Goal: Information Seeking & Learning: Check status

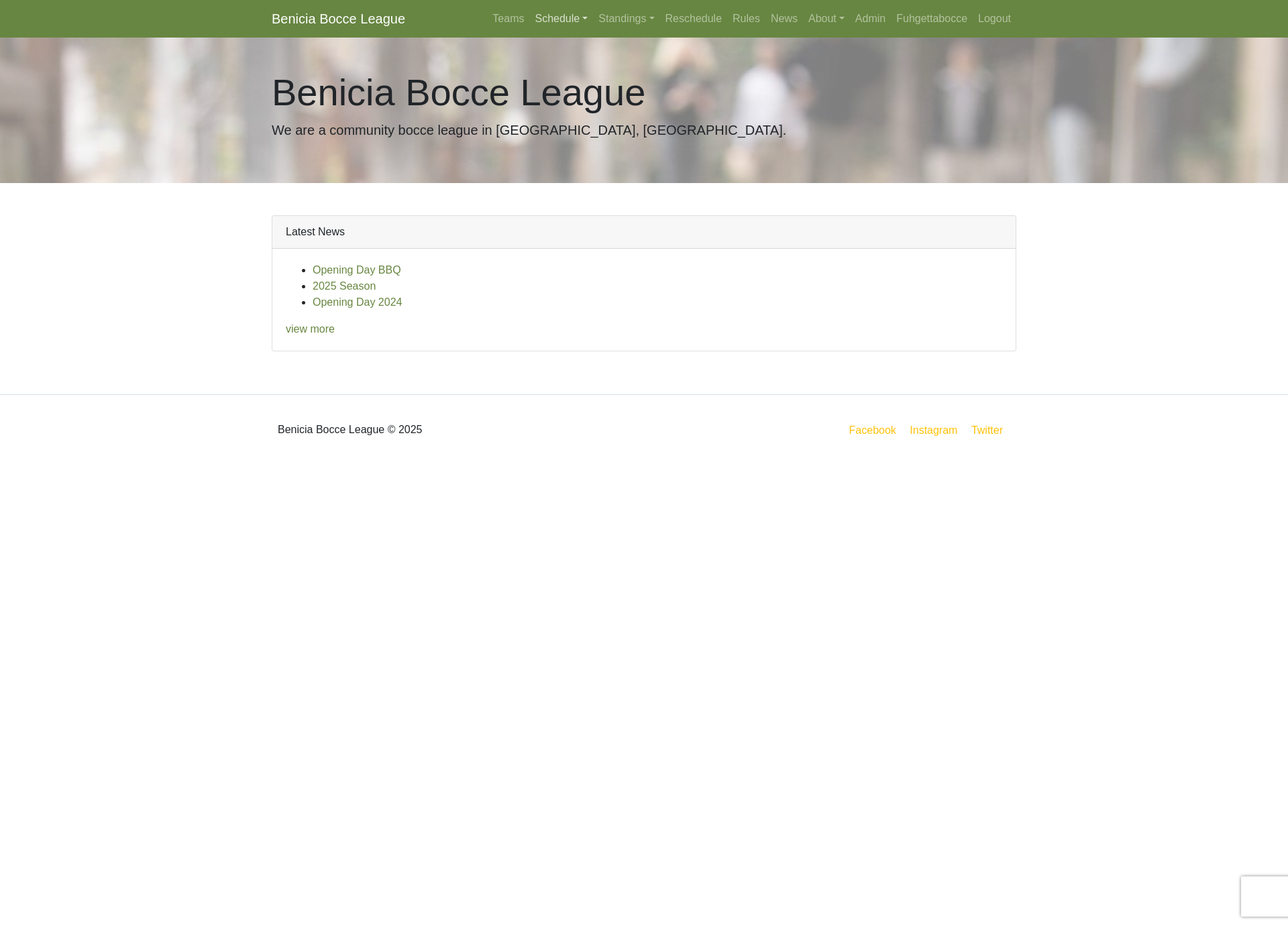
click at [564, 16] on link "Schedule" at bounding box center [561, 19] width 64 height 27
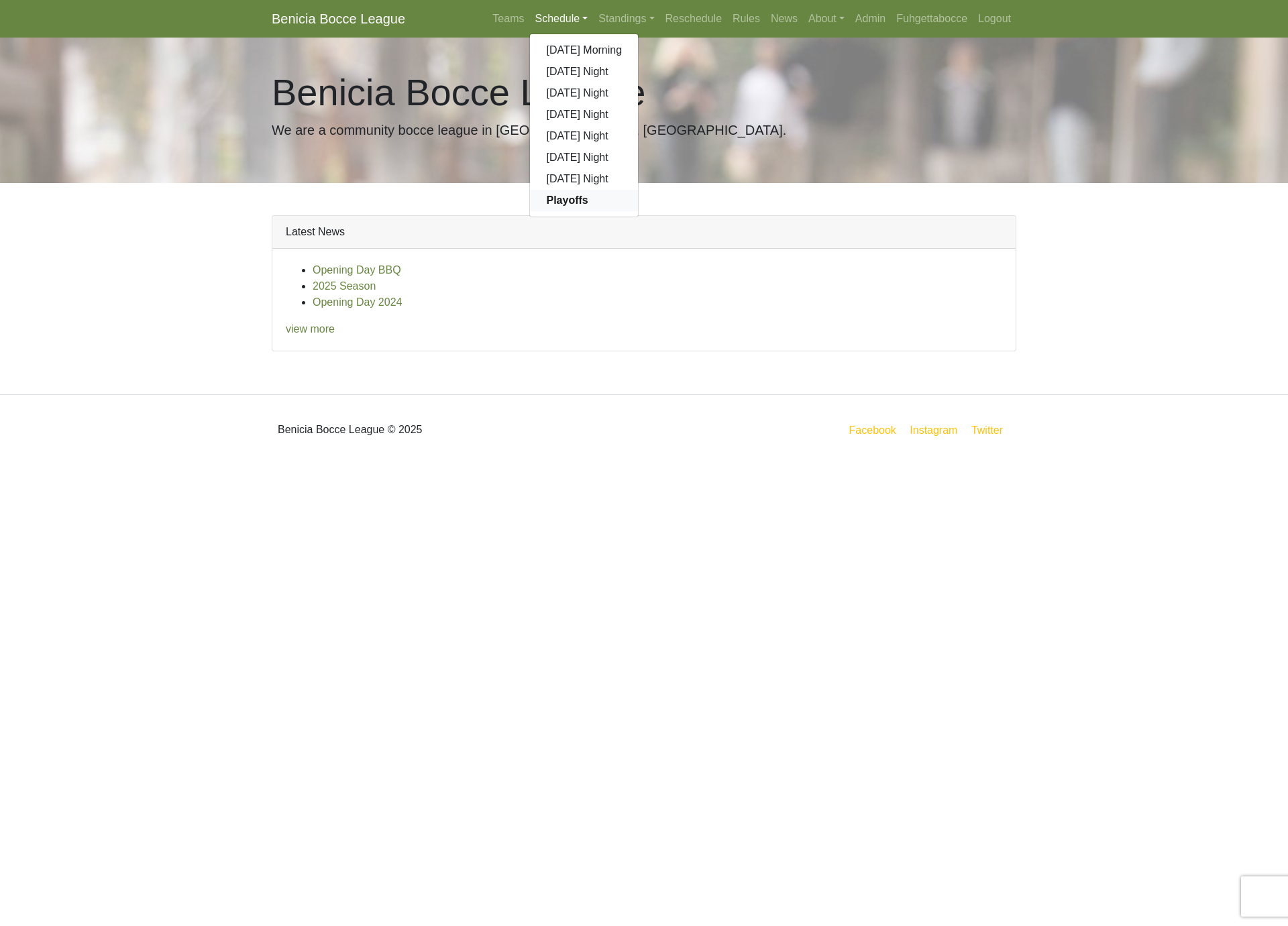
click at [581, 198] on link "Playoffs" at bounding box center [583, 200] width 108 height 21
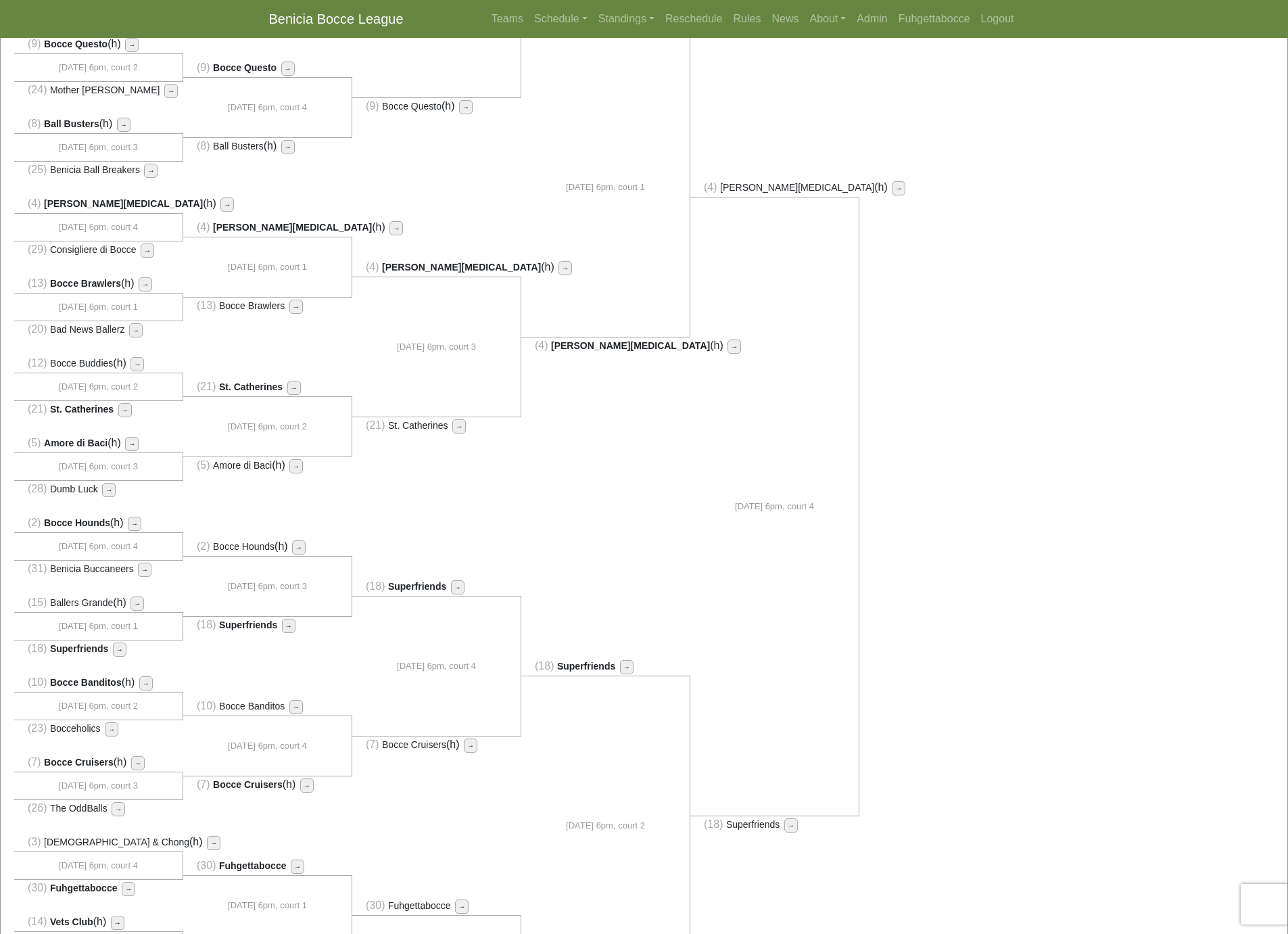
scroll to position [302, 0]
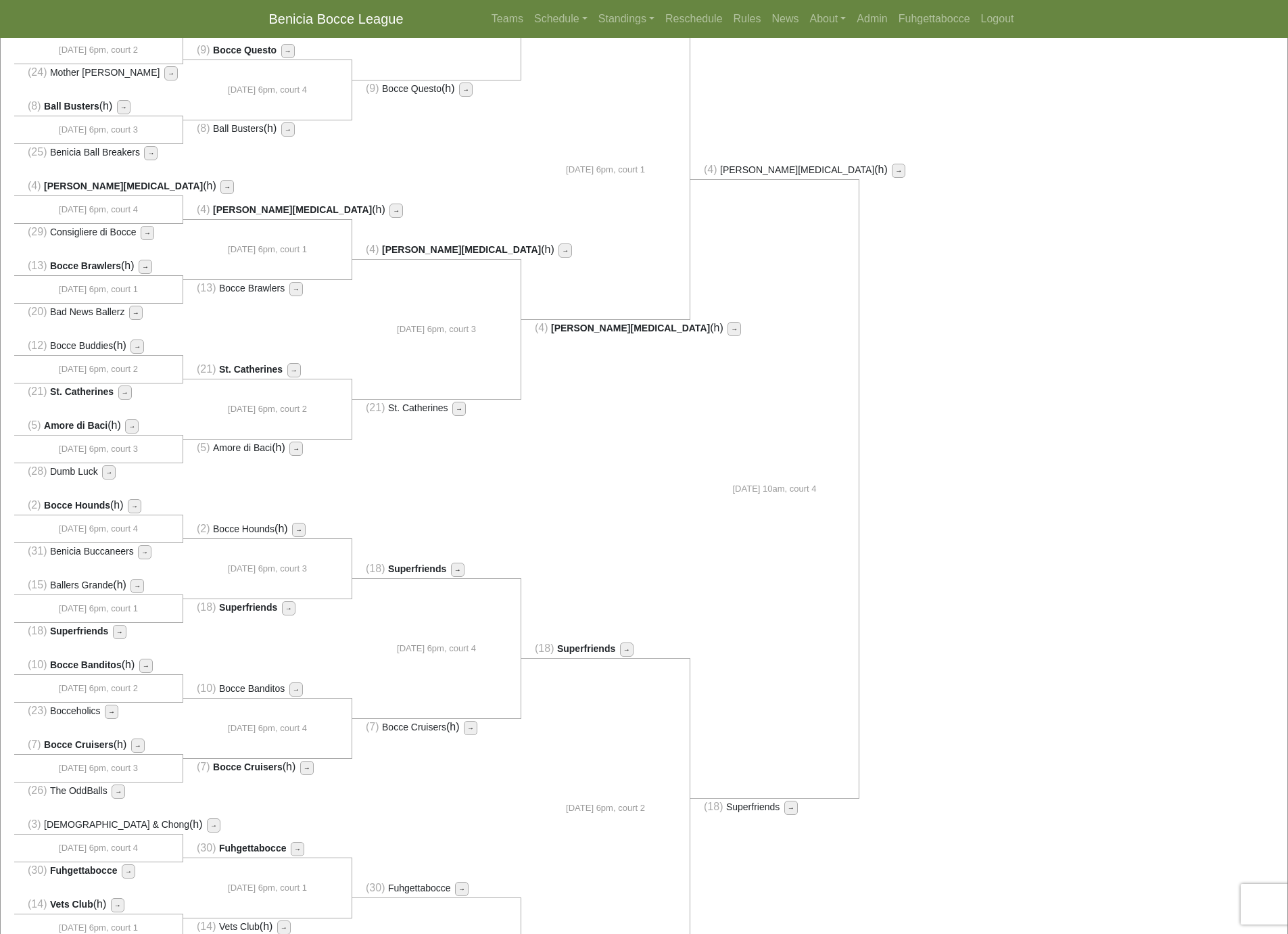
scroll to position [302, 0]
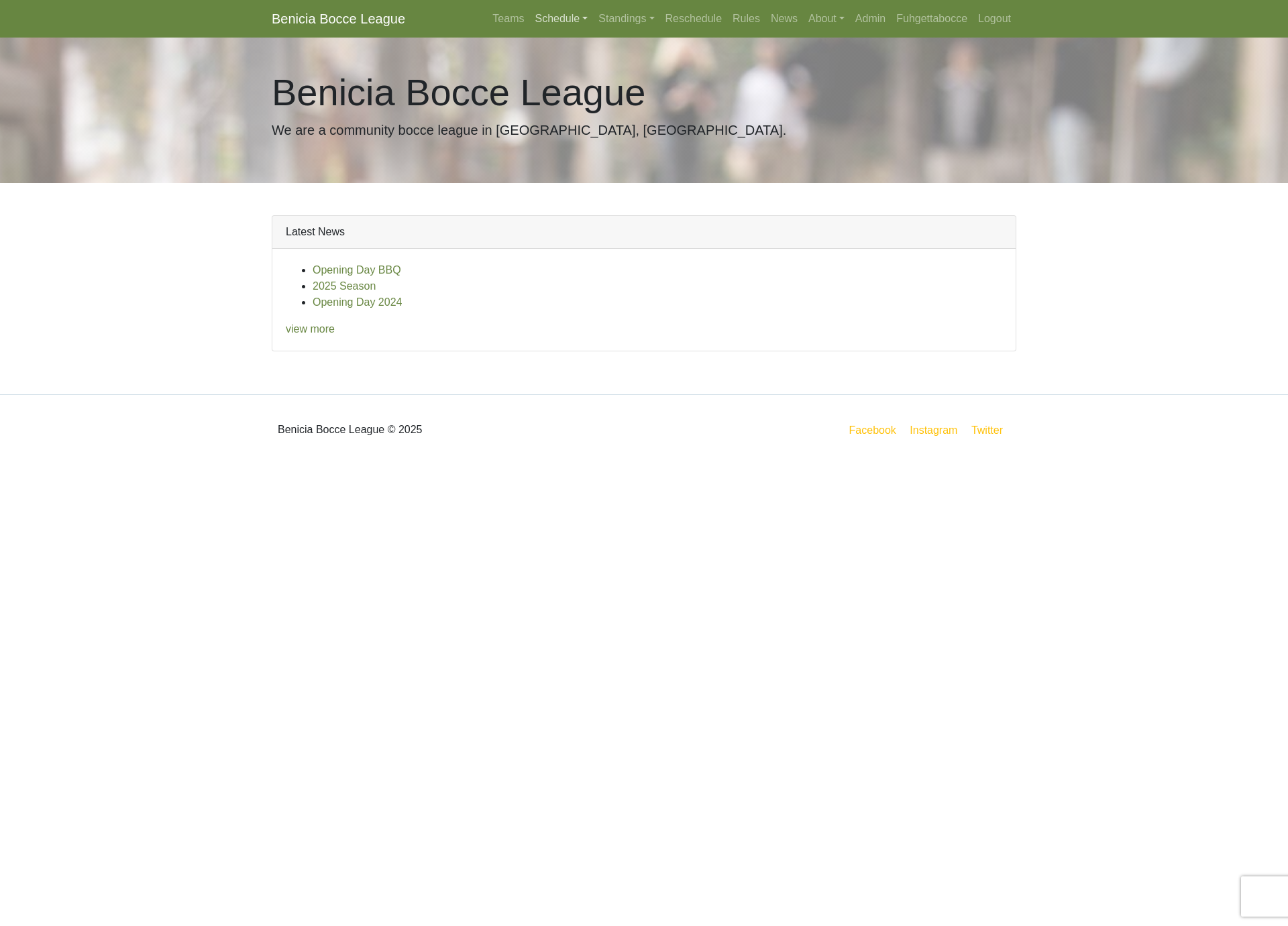
click at [555, 18] on link "Schedule" at bounding box center [561, 19] width 64 height 27
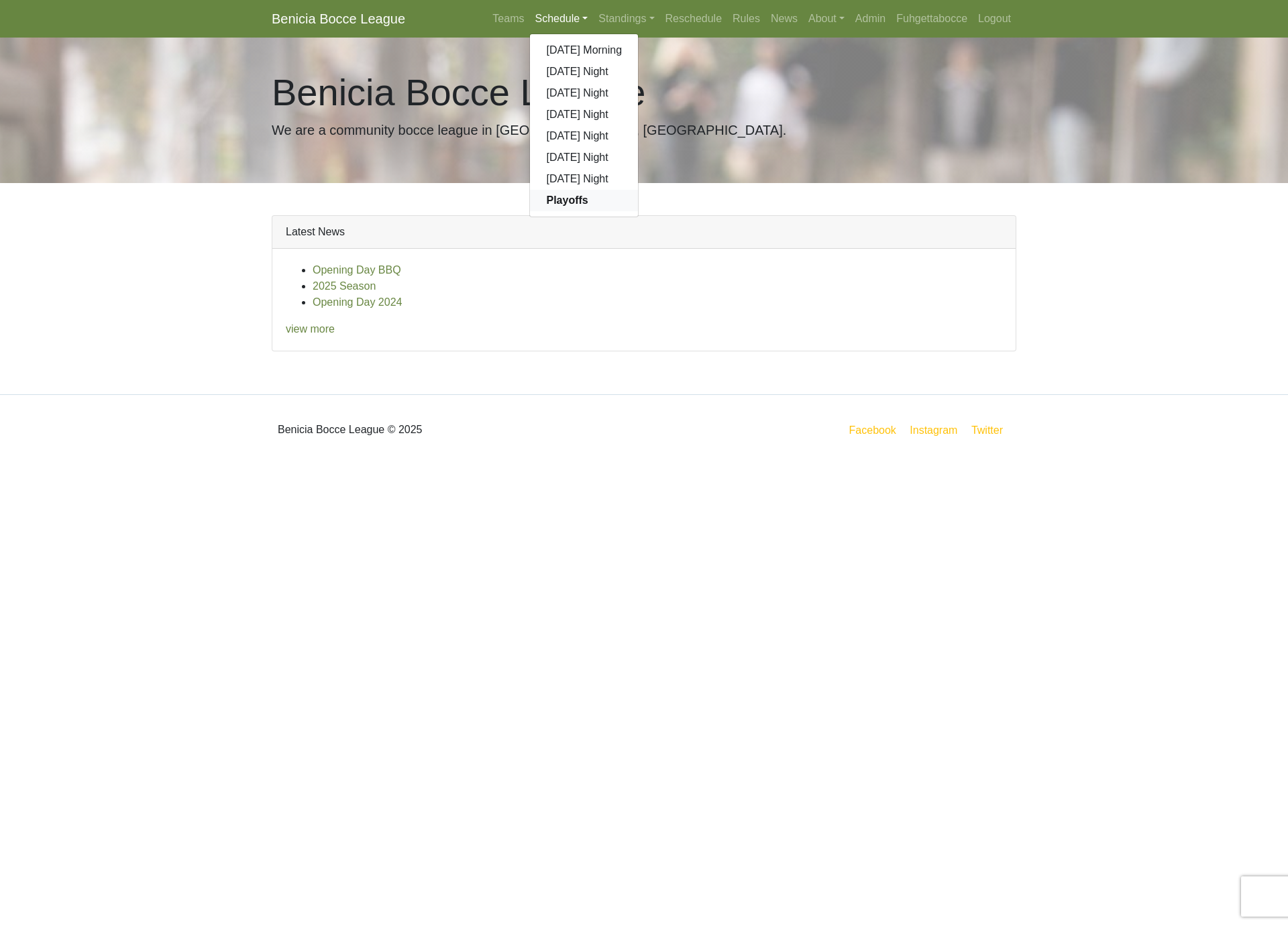
click at [579, 197] on link "Playoffs" at bounding box center [583, 200] width 108 height 21
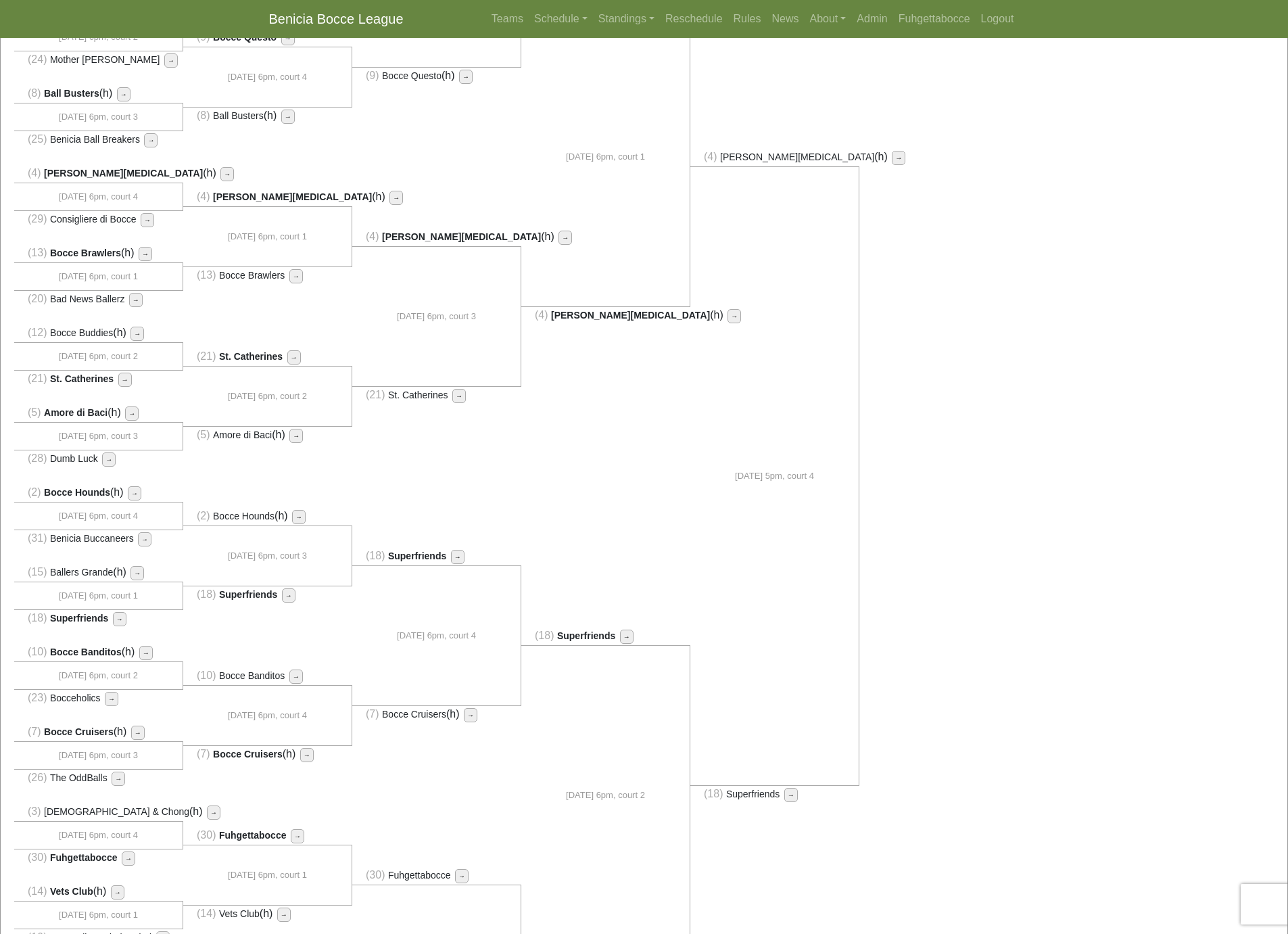
scroll to position [323, 0]
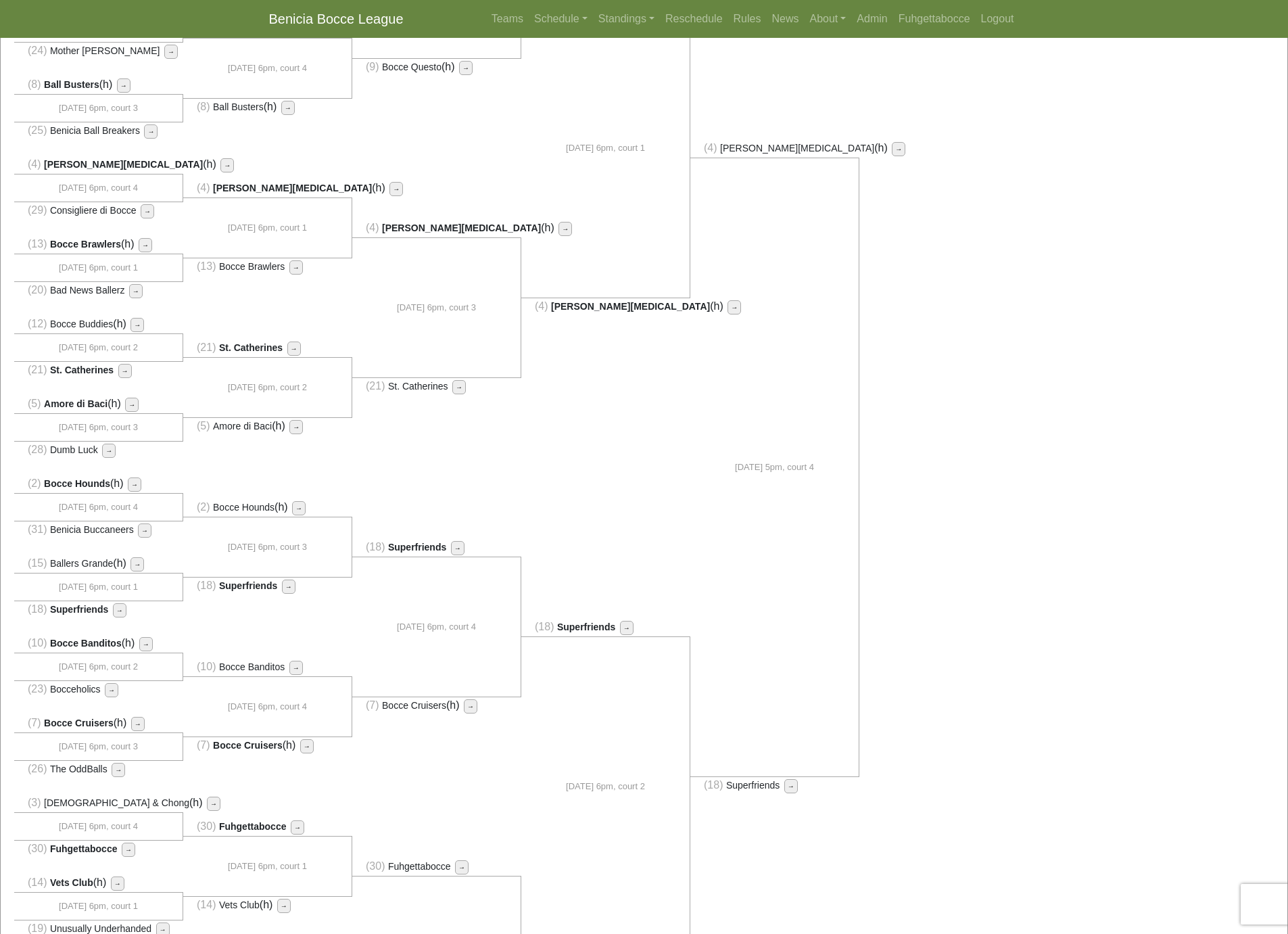
drag, startPoint x: 1006, startPoint y: 309, endPoint x: 955, endPoint y: 262, distance: 69.4
click at [1006, 309] on div "(1) Go Abocce Business (h)" at bounding box center [644, 472] width 1287 height 1331
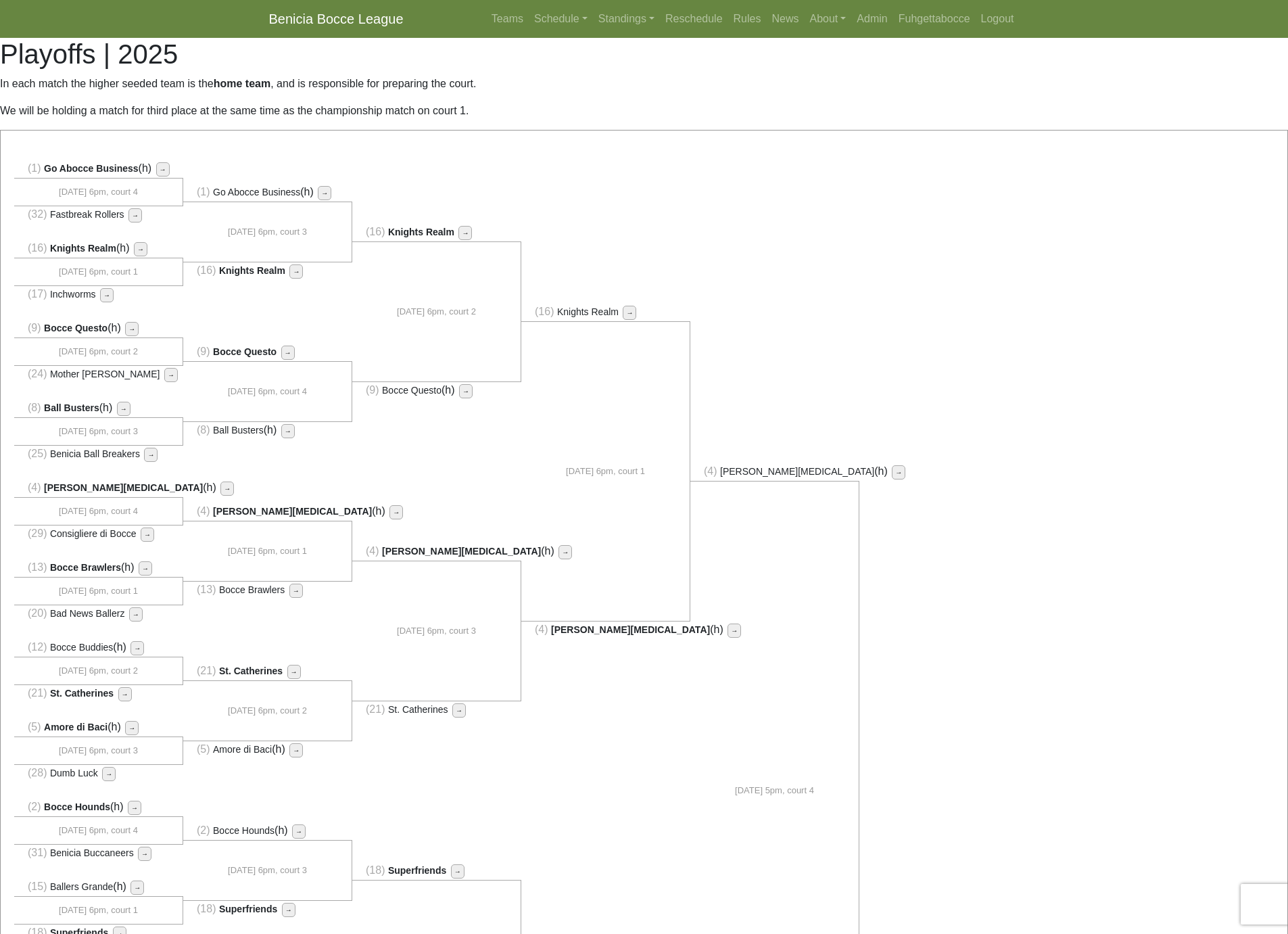
scroll to position [323, 0]
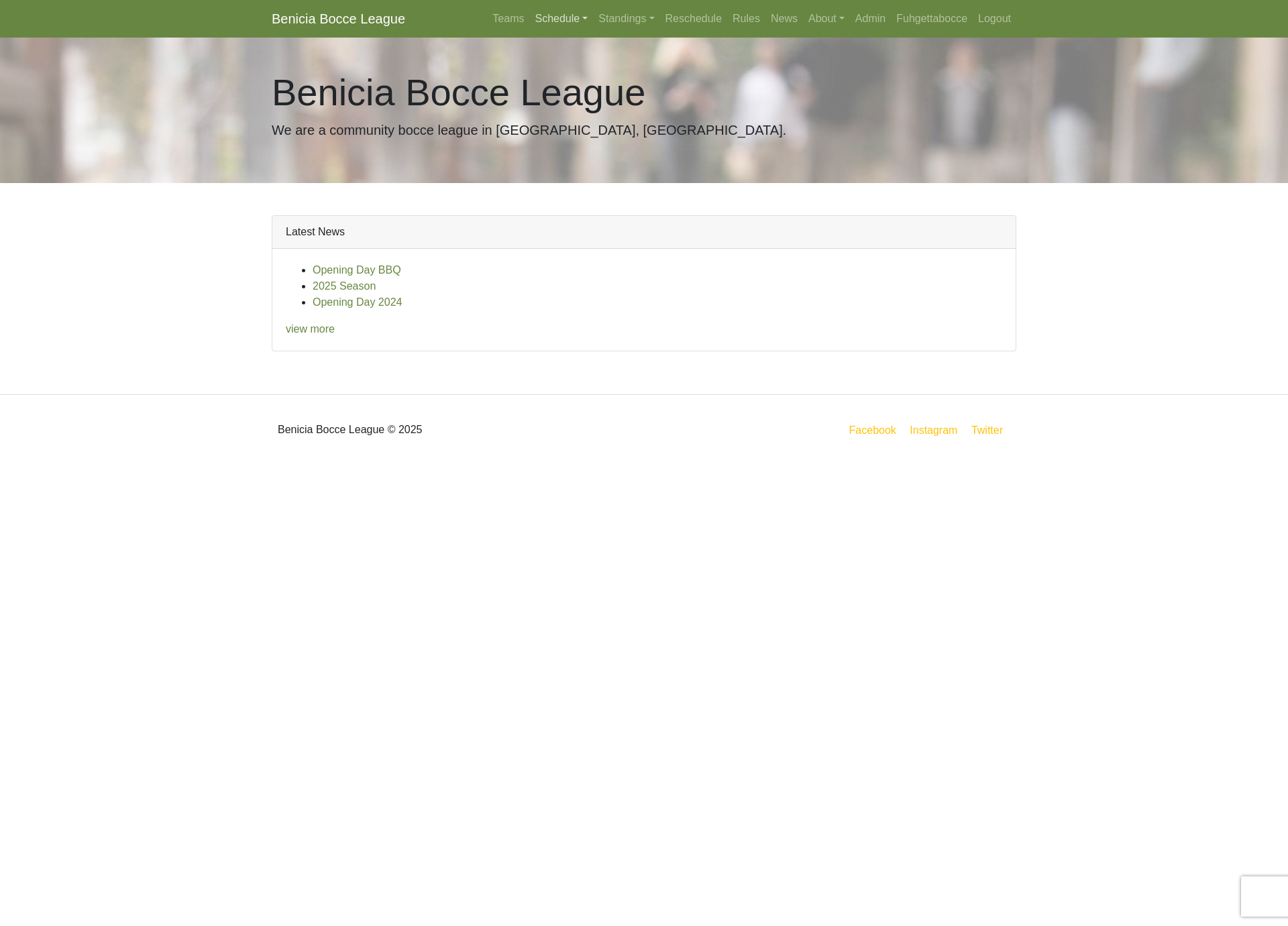
click at [561, 14] on link "Schedule" at bounding box center [561, 19] width 64 height 27
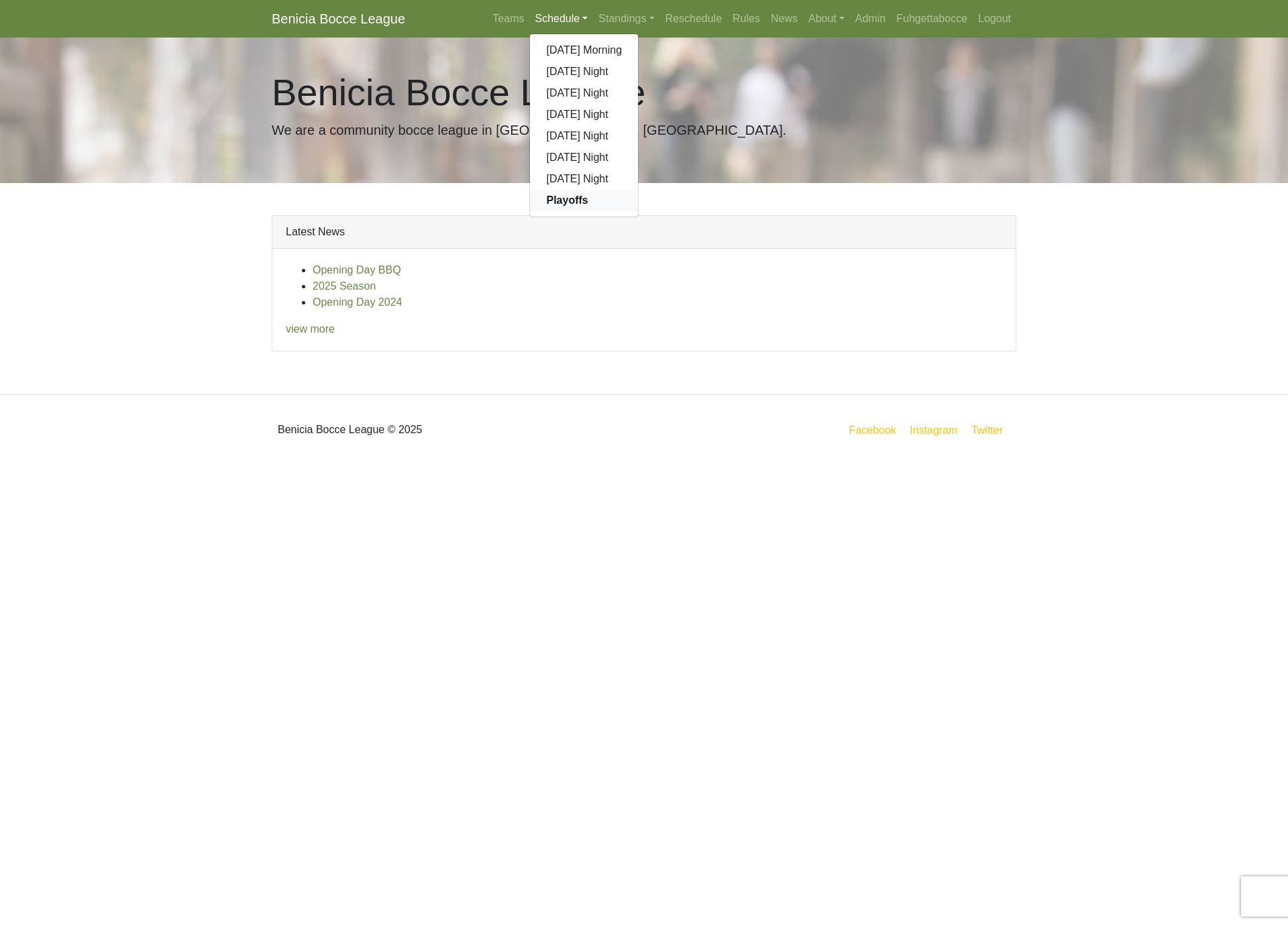
click at [547, 199] on strong "Playoffs" at bounding box center [567, 199] width 42 height 12
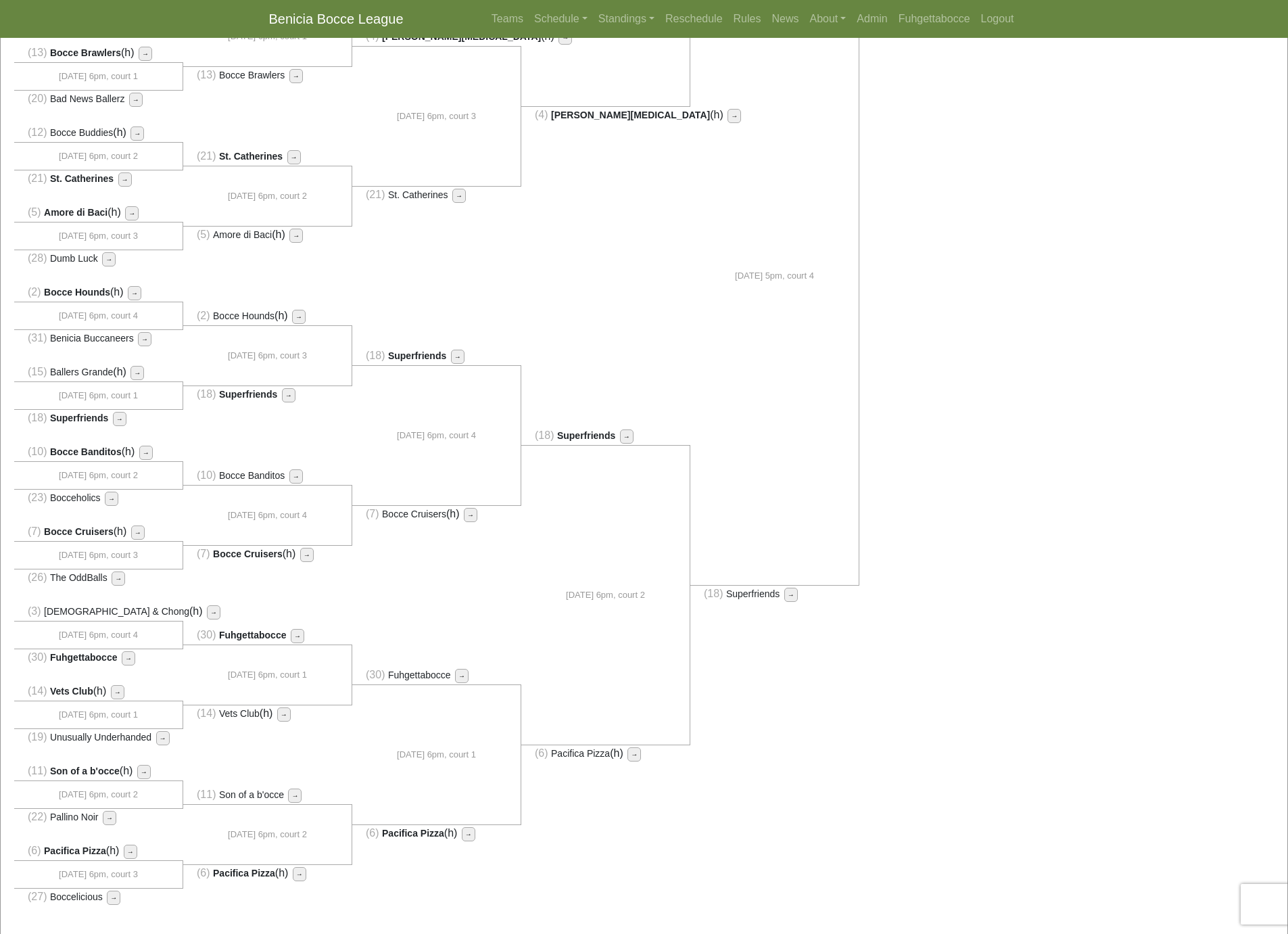
scroll to position [457, 0]
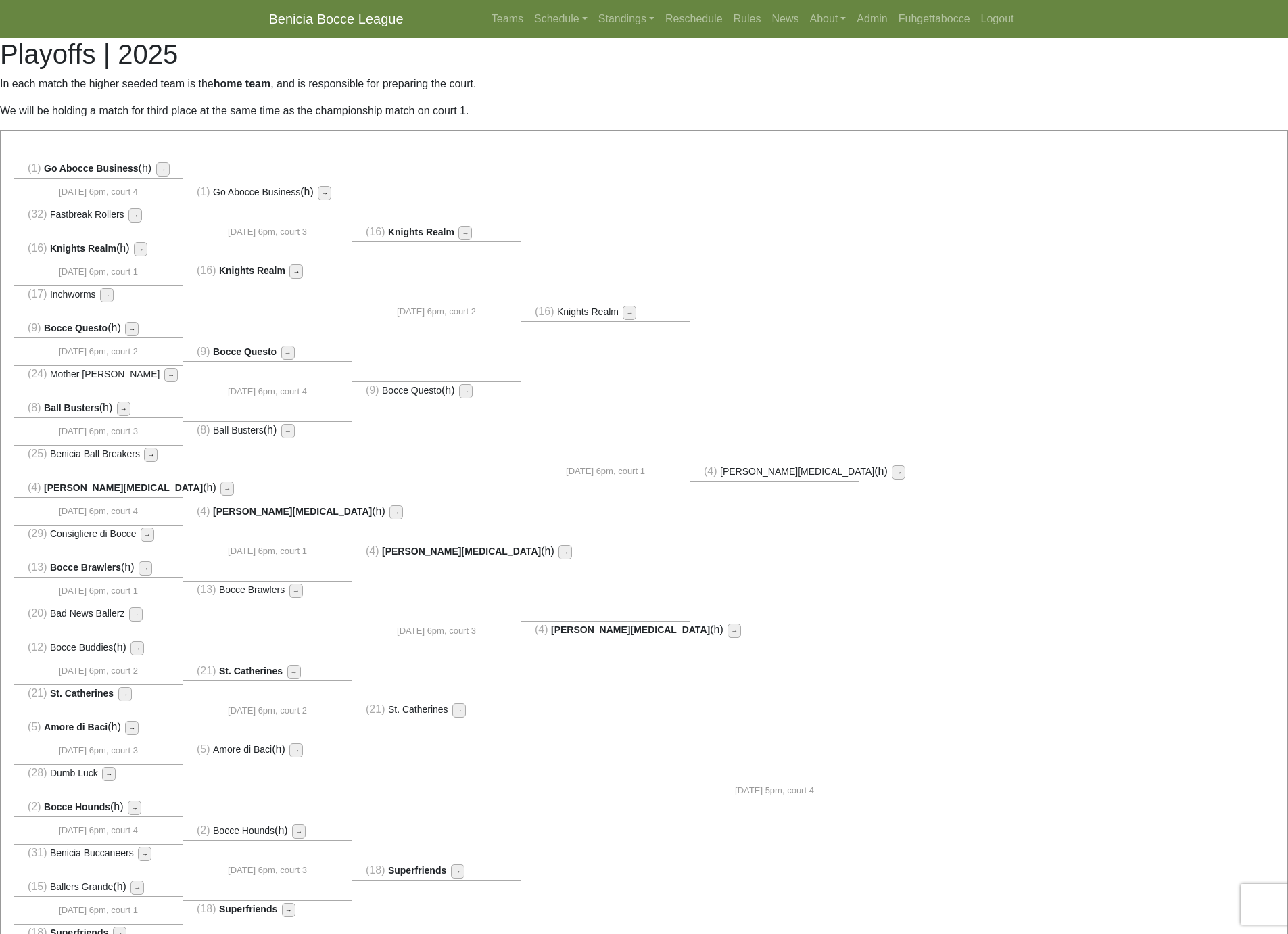
scroll to position [457, 0]
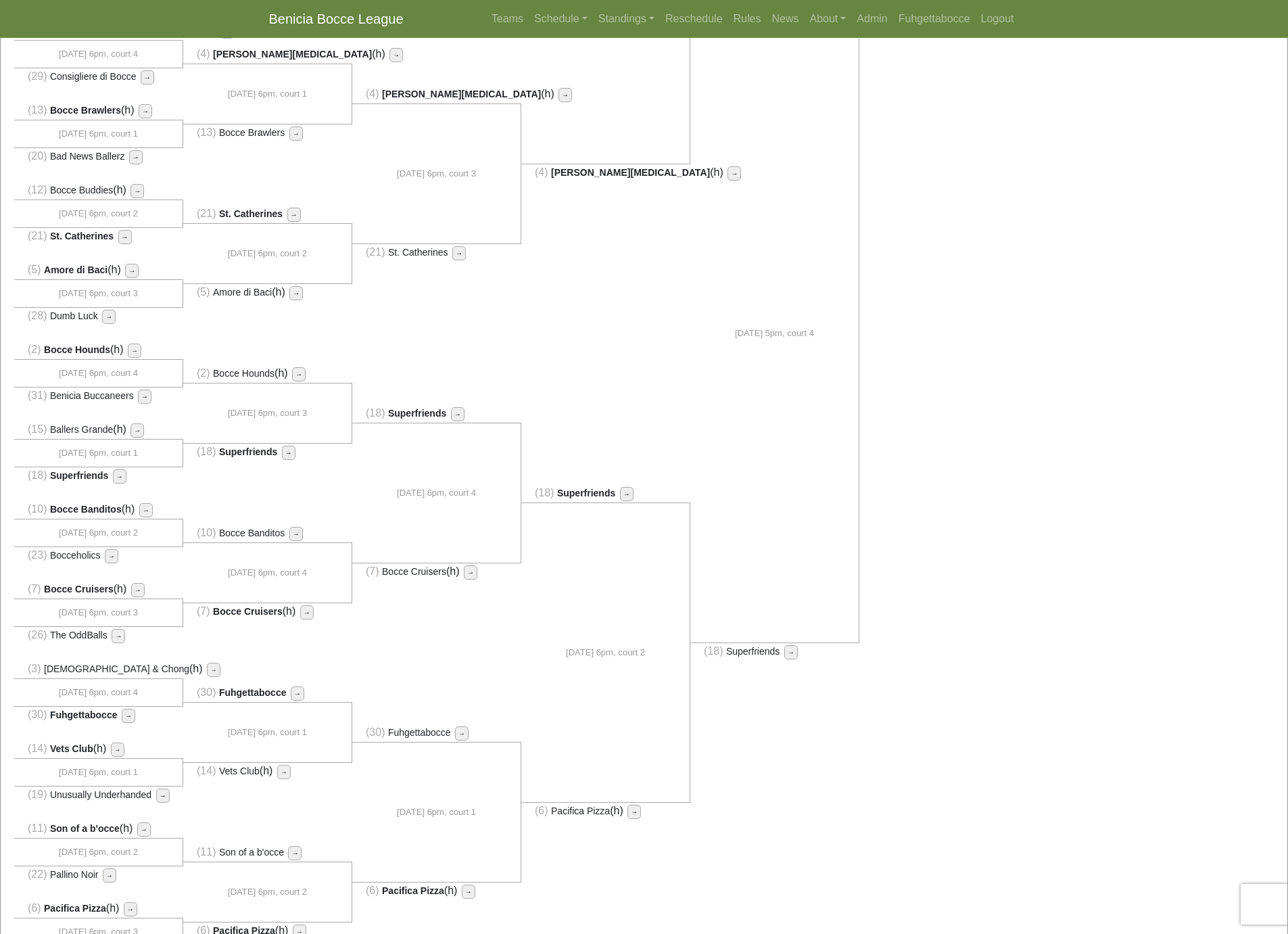
click at [991, 428] on div "(1) Go Abocce Business (h)" at bounding box center [644, 339] width 1287 height 1331
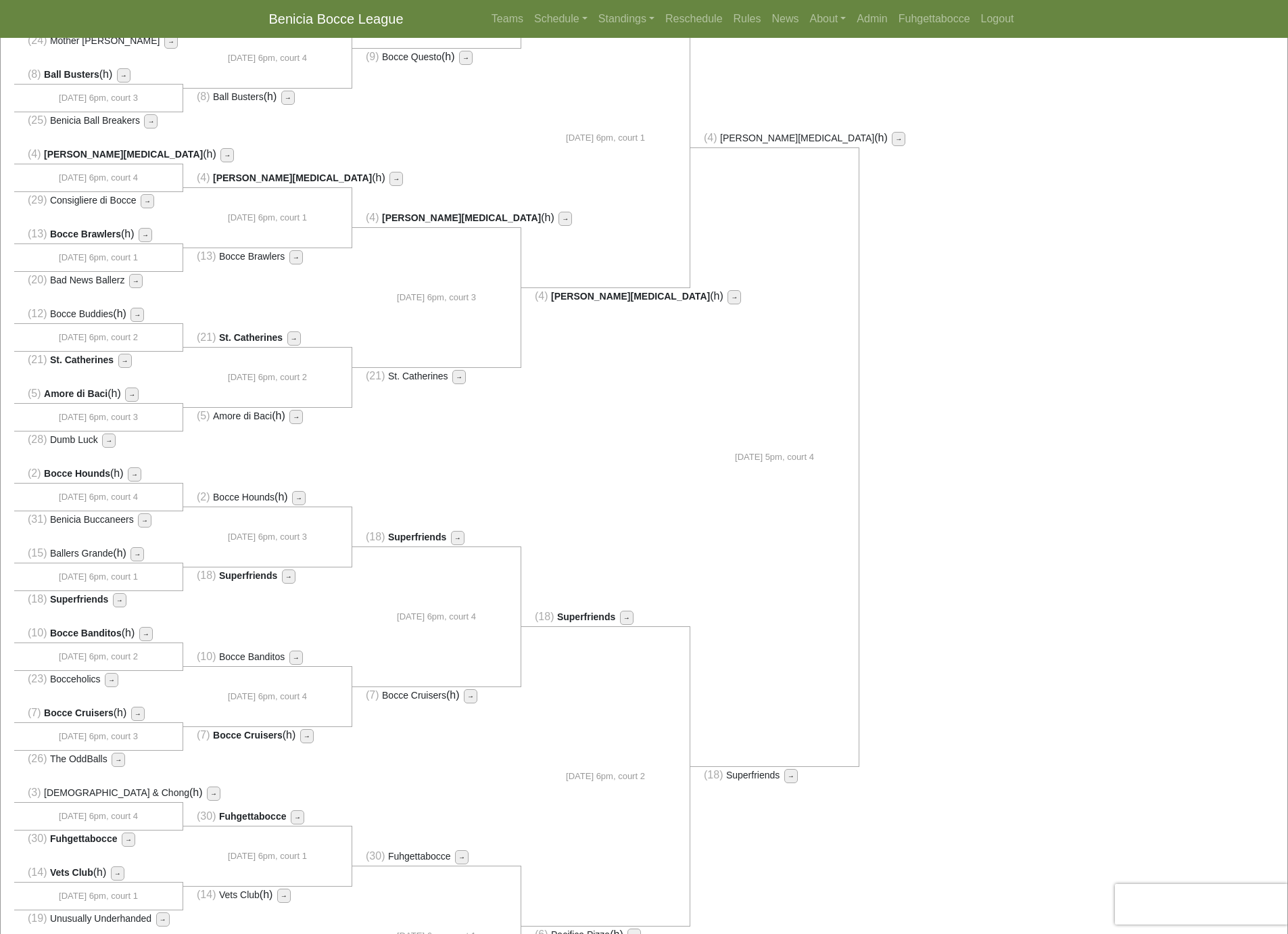
scroll to position [324, 0]
